Goal: Ask a question

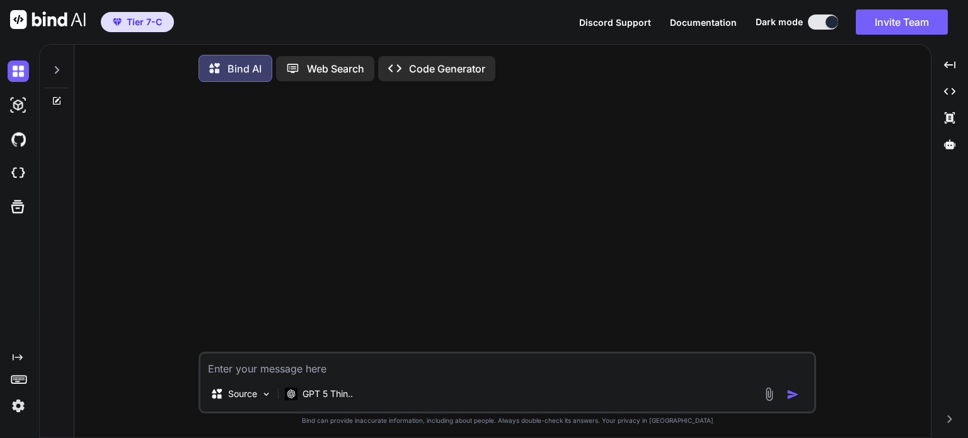
click at [819, 27] on button at bounding box center [823, 21] width 30 height 15
click at [814, 21] on button at bounding box center [823, 21] width 30 height 15
click at [829, 20] on div at bounding box center [832, 22] width 13 height 13
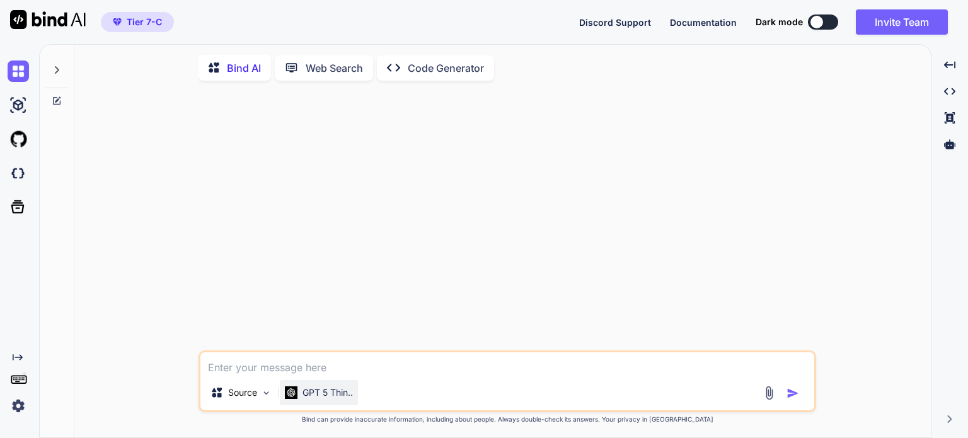
click at [330, 393] on p "GPT 5 Thin.." at bounding box center [327, 392] width 50 height 13
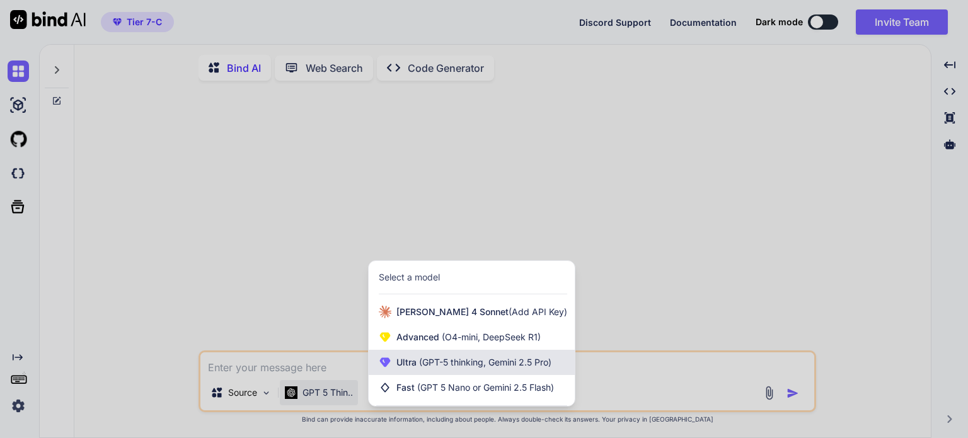
click at [495, 367] on span "(GPT-5 thinking, Gemini 2.5 Pro)" at bounding box center [484, 362] width 135 height 11
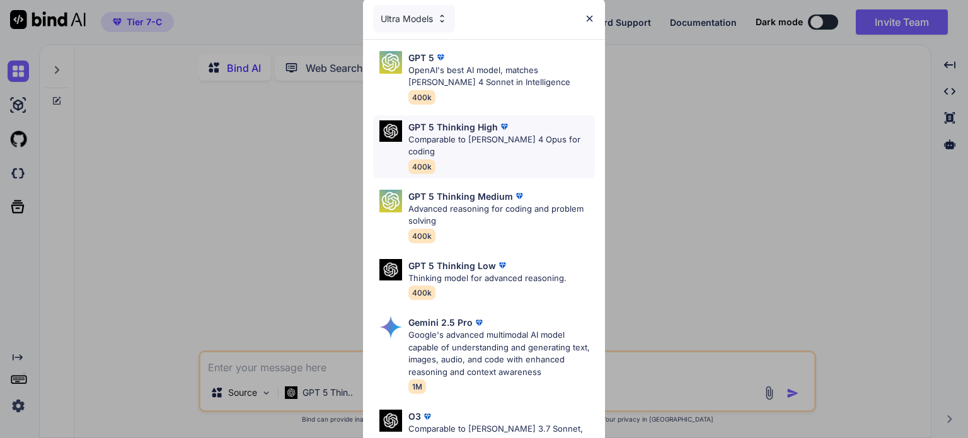
click at [464, 135] on p "Comparable to [PERSON_NAME] 4 Opus for coding" at bounding box center [501, 146] width 187 height 25
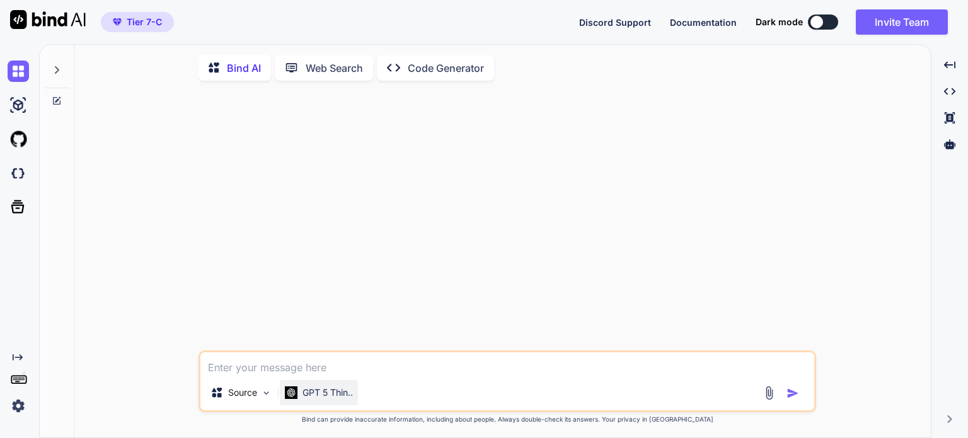
click at [343, 398] on p "GPT 5 Thin.." at bounding box center [327, 392] width 50 height 13
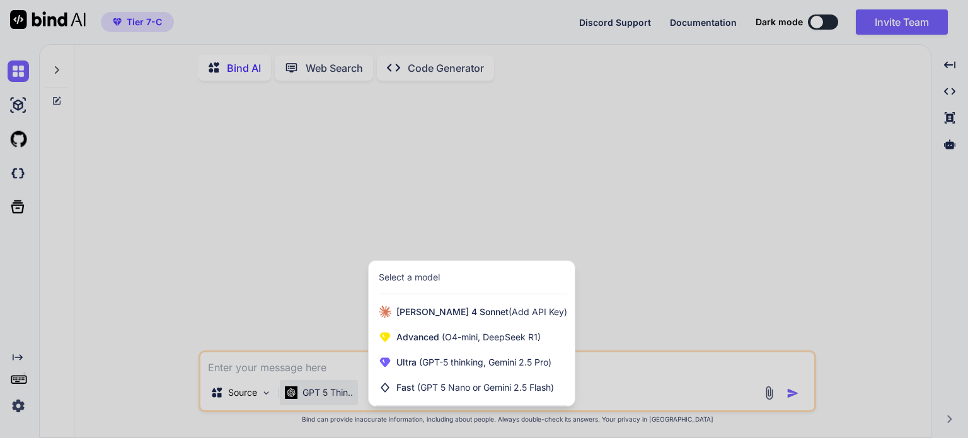
click at [265, 396] on div at bounding box center [484, 219] width 968 height 438
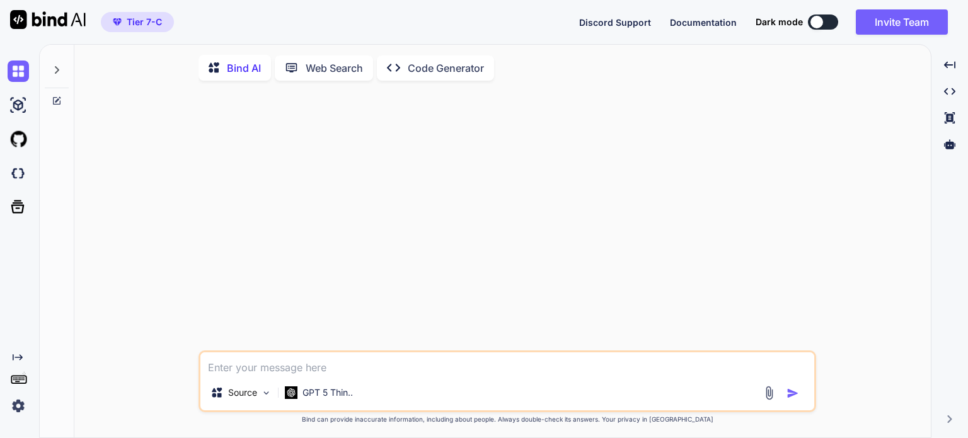
click at [265, 396] on img at bounding box center [266, 393] width 11 height 11
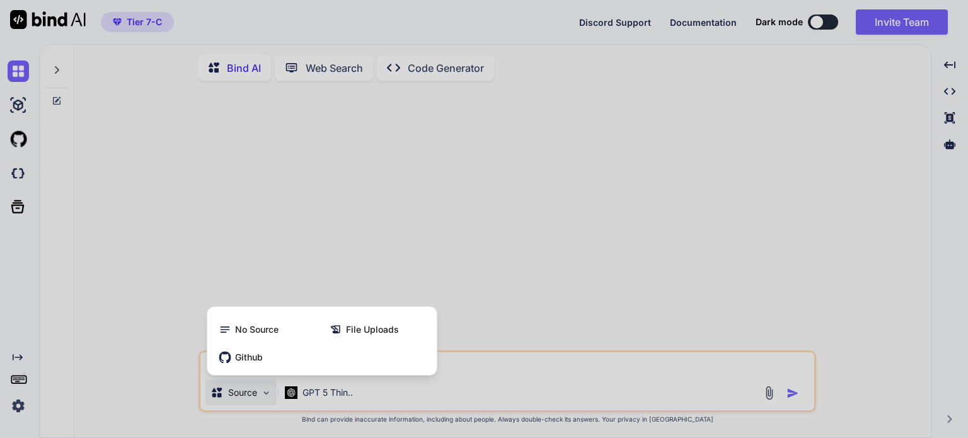
click at [421, 214] on div at bounding box center [484, 219] width 968 height 438
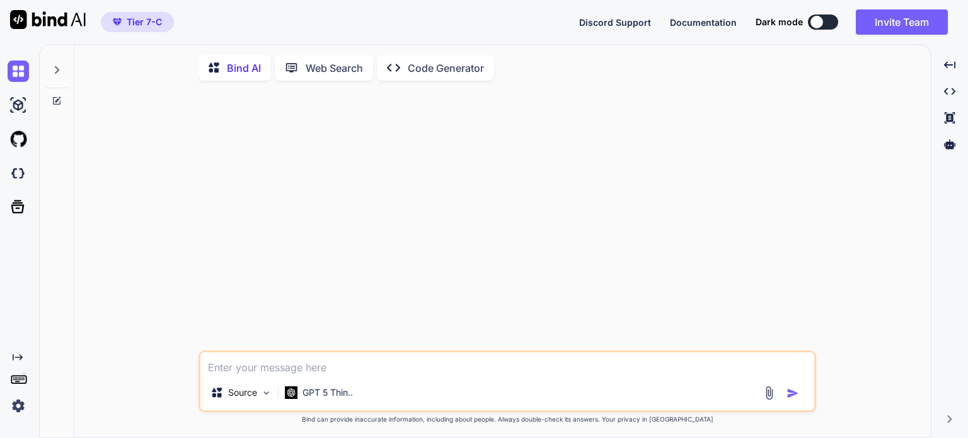
click at [771, 399] on img at bounding box center [769, 393] width 14 height 14
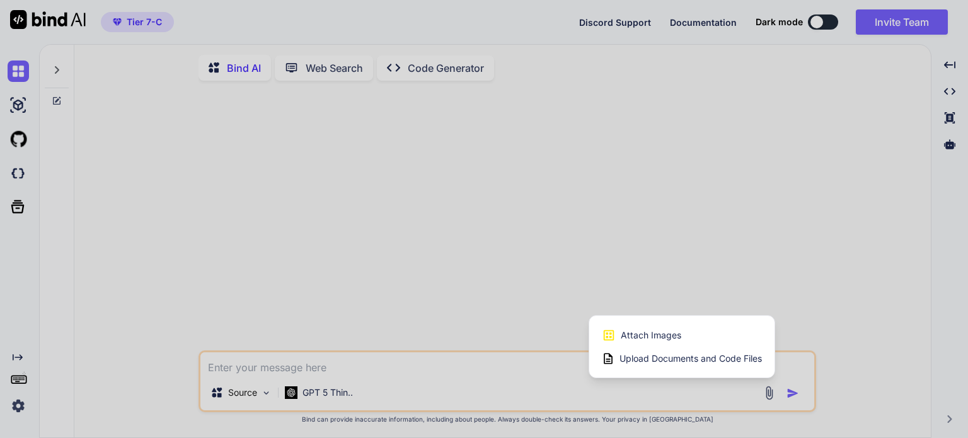
click at [650, 359] on span "Upload Documents and Code Files" at bounding box center [690, 358] width 142 height 13
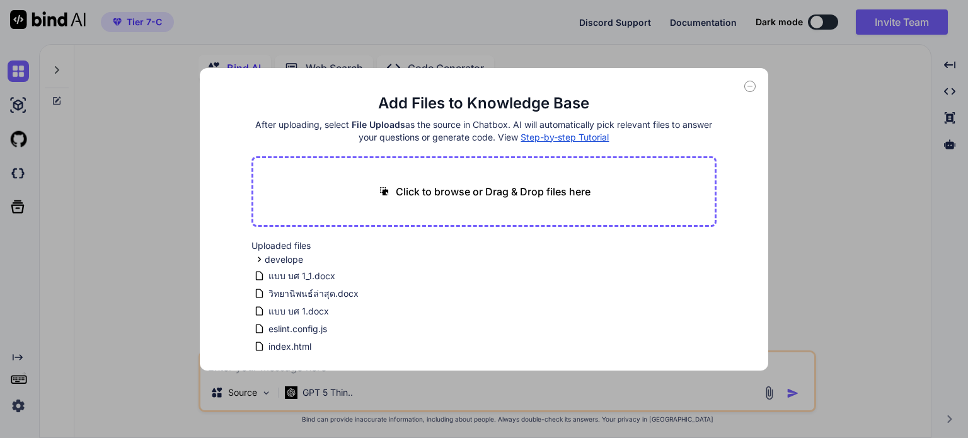
click at [754, 88] on icon at bounding box center [749, 86] width 11 height 11
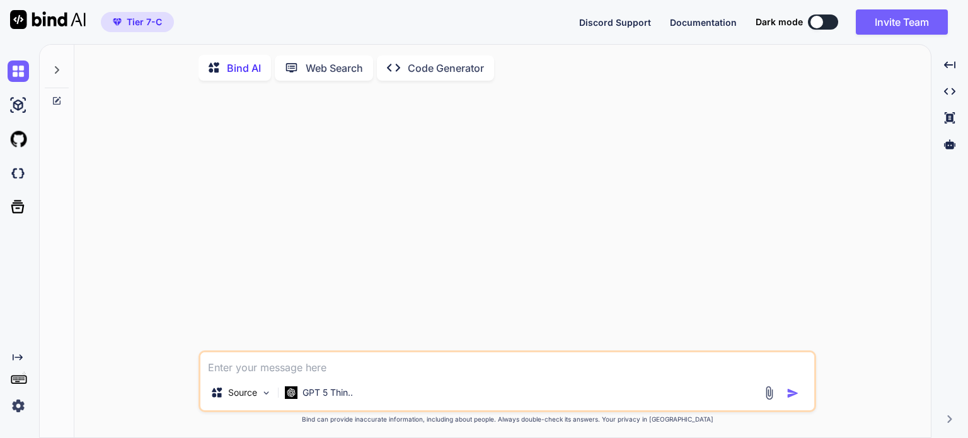
click at [19, 356] on icon "Created with Pixso." at bounding box center [18, 357] width 10 height 10
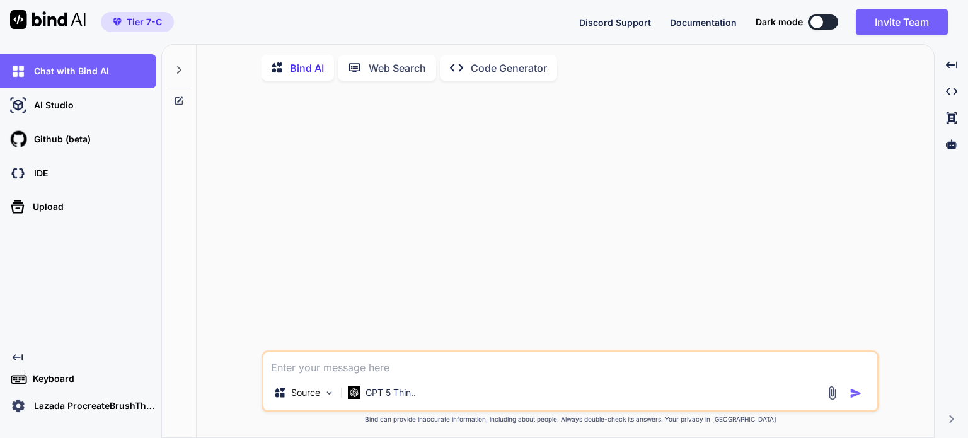
click at [23, 352] on div "Created with Pixso." at bounding box center [82, 357] width 149 height 10
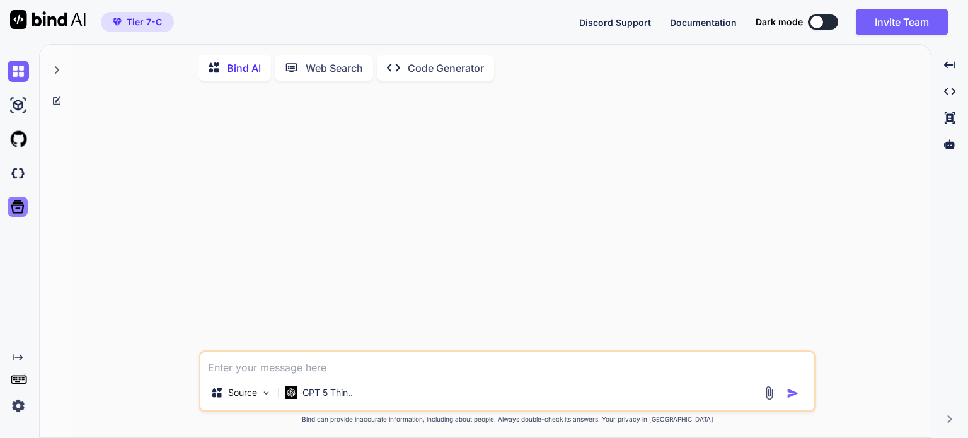
click at [18, 201] on icon at bounding box center [17, 206] width 13 height 13
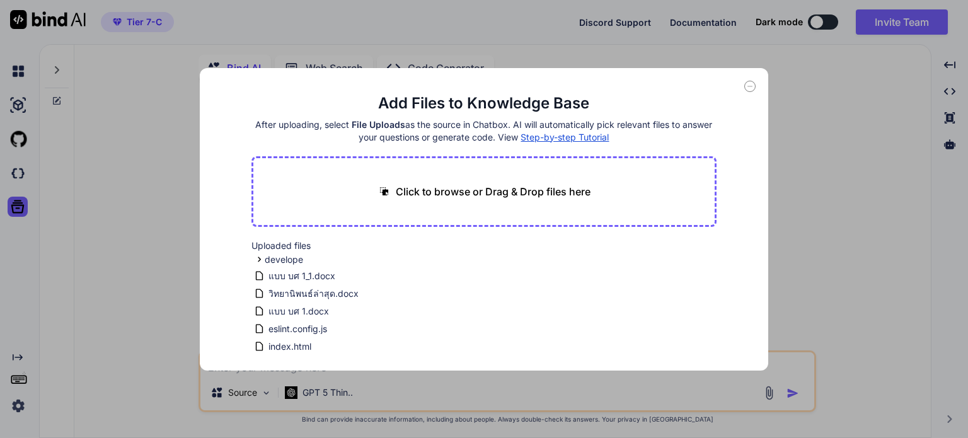
click at [754, 88] on icon at bounding box center [749, 86] width 11 height 11
